Goal: Task Accomplishment & Management: Use online tool/utility

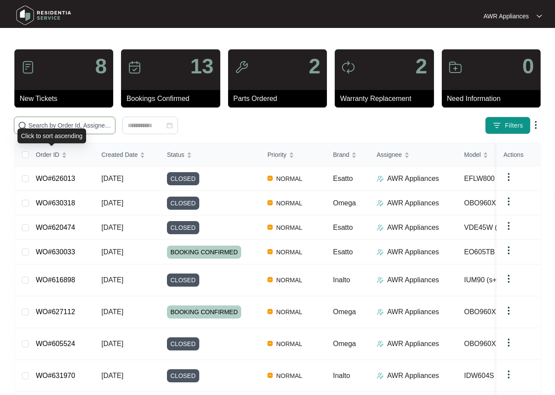
click at [41, 126] on input "text" at bounding box center [69, 126] width 83 height 10
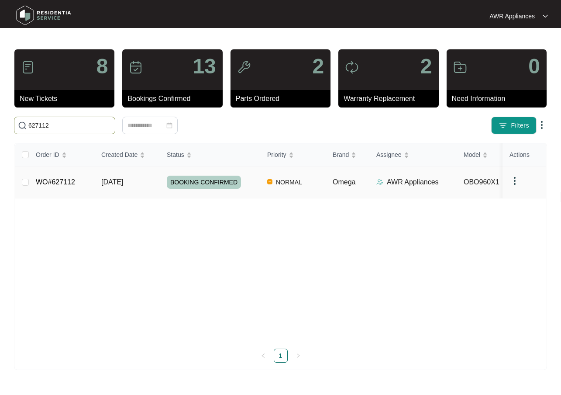
type input "627112"
click at [74, 178] on link "WO#627112" at bounding box center [55, 181] width 39 height 7
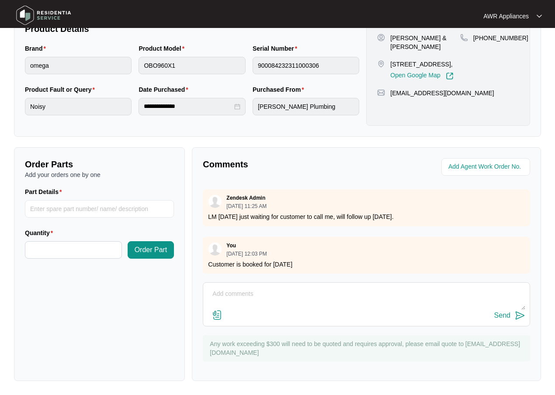
scroll to position [322, 0]
paste textarea "Inspected oven and found right fan noisey and left not working at all Will need…"
type textarea "Inspected oven and found right fan noisy and left not working at all Will need …"
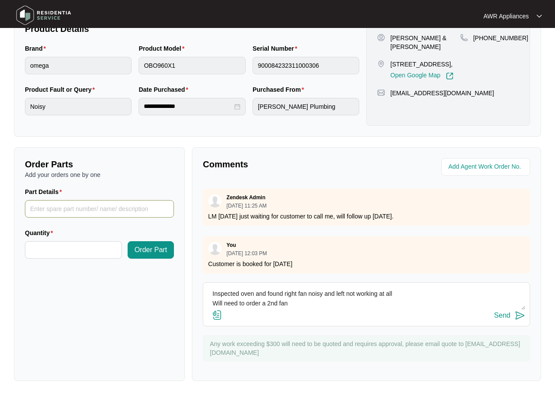
click at [44, 211] on input "Part Details" at bounding box center [99, 208] width 149 height 17
type input "SP18511 Fan Motor + Van stock"
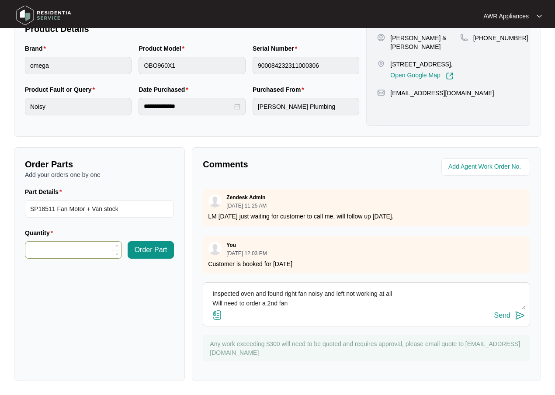
click at [33, 249] on input "Quantity" at bounding box center [73, 250] width 96 height 17
type input "*"
click at [156, 249] on span "Order Part" at bounding box center [151, 250] width 33 height 10
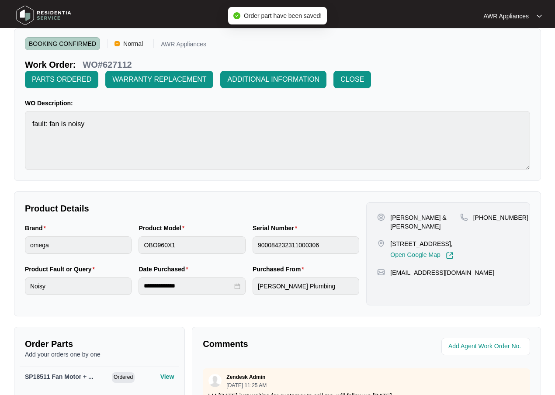
scroll to position [0, 0]
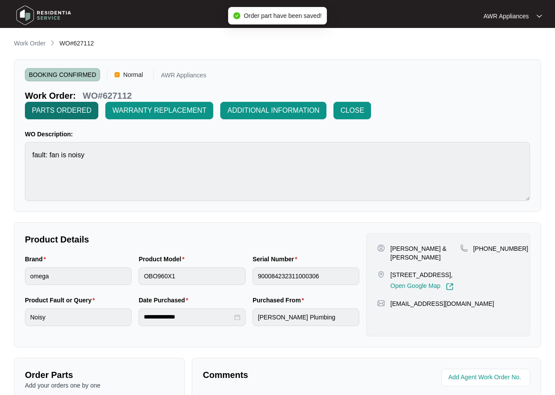
click at [59, 109] on span "PARTS ORDERED" at bounding box center [61, 110] width 59 height 10
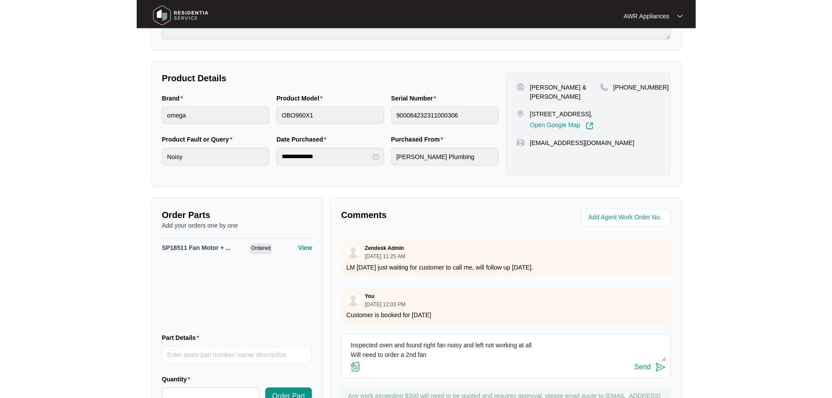
scroll to position [175, 0]
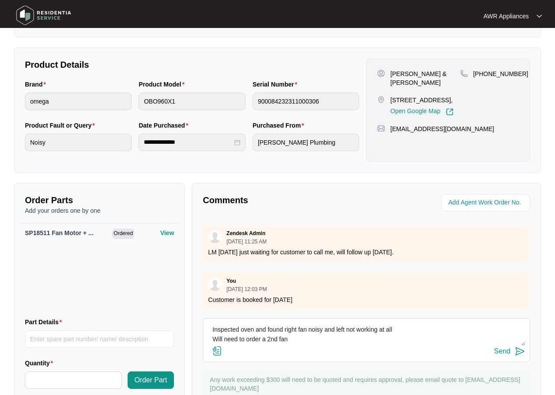
click at [498, 350] on div "Send" at bounding box center [502, 351] width 16 height 8
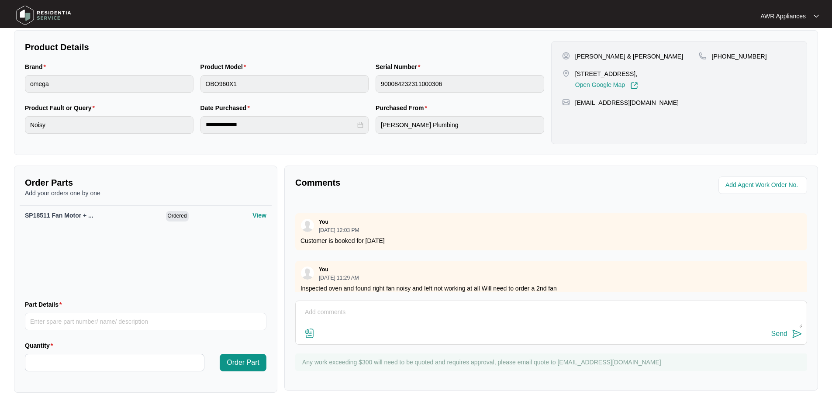
scroll to position [287, 0]
